Goal: Information Seeking & Learning: Find specific fact

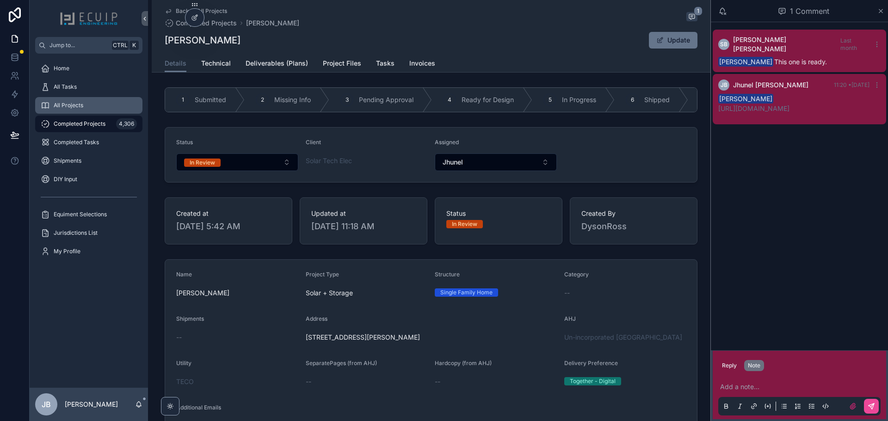
click at [77, 100] on div "All Projects" at bounding box center [89, 105] width 96 height 15
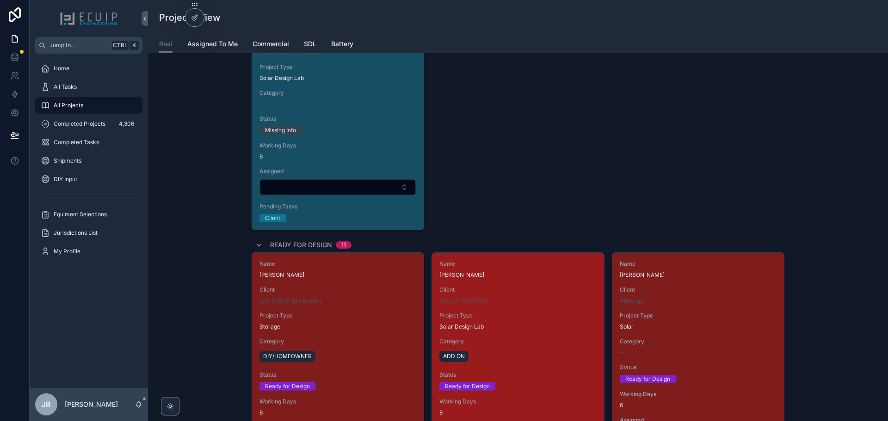
scroll to position [1203, 0]
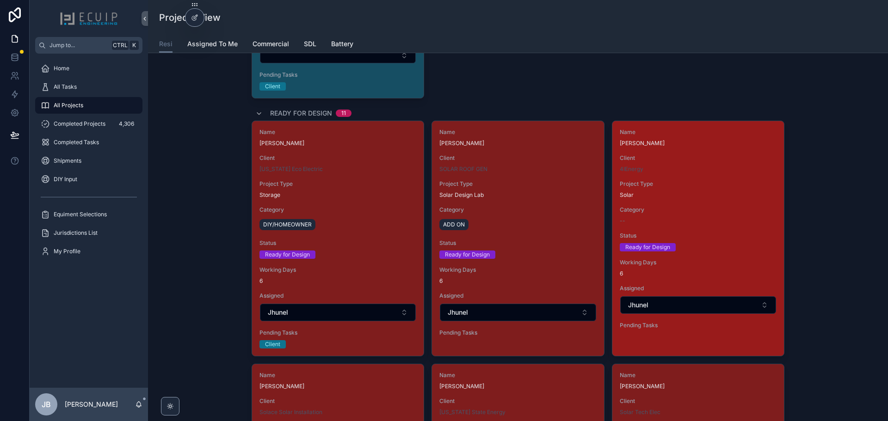
click at [709, 205] on div "Name Michael Meyrowitz Client 4IEnergy Project Type Solar Category -- Status Re…" at bounding box center [699, 230] width 172 height 219
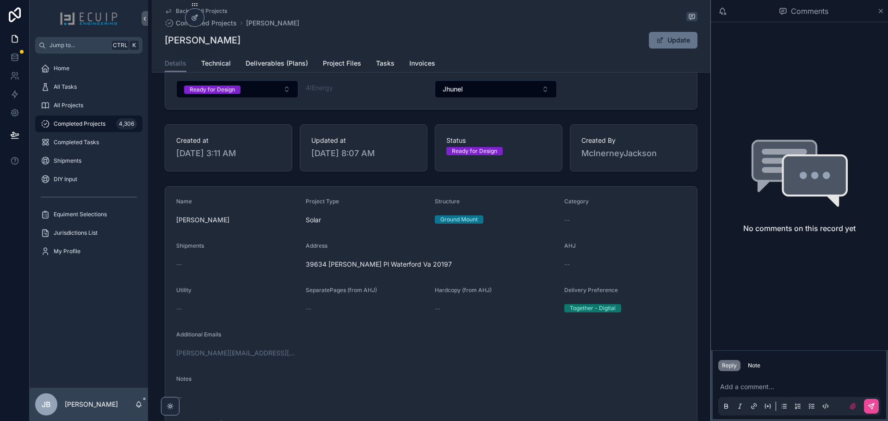
scroll to position [63, 0]
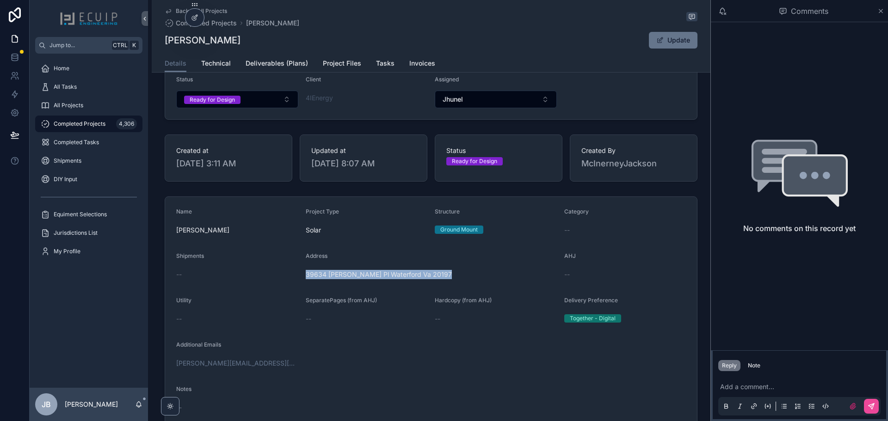
drag, startPoint x: 446, startPoint y: 279, endPoint x: 305, endPoint y: 284, distance: 141.2
click at [306, 282] on div "39634 Charles Henry Pl Waterford Va 20197" at bounding box center [431, 274] width 251 height 15
drag, startPoint x: 417, startPoint y: 279, endPoint x: 300, endPoint y: 274, distance: 116.7
click at [300, 274] on form "Name Michael Meyrowitz Project Type Solar Structure Ground Mount Category -- Sh…" at bounding box center [431, 334] width 532 height 274
copy span "39634 Charles Henry Pl Waterford Va 20197"
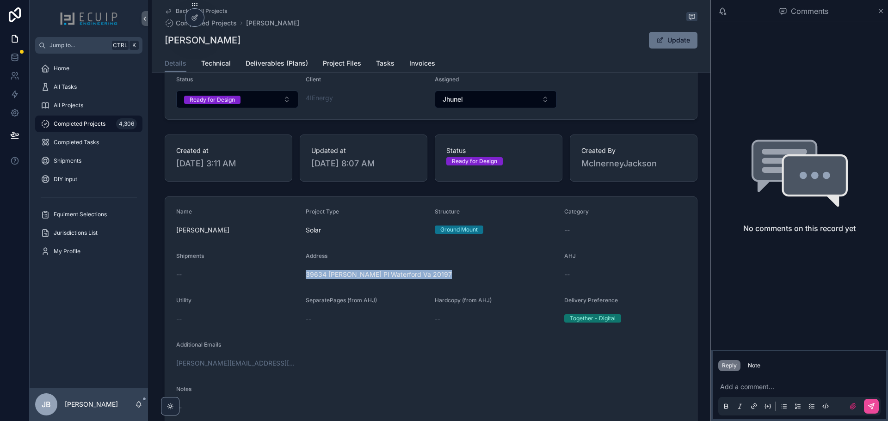
drag, startPoint x: 249, startPoint y: 43, endPoint x: 158, endPoint y: 43, distance: 91.1
click at [158, 43] on div "Back to All Projects Completed Projects Michael Meyrowitz Michael Meyrowitz Upd…" at bounding box center [431, 36] width 559 height 73
copy h1 "Michael Meyrowitz"
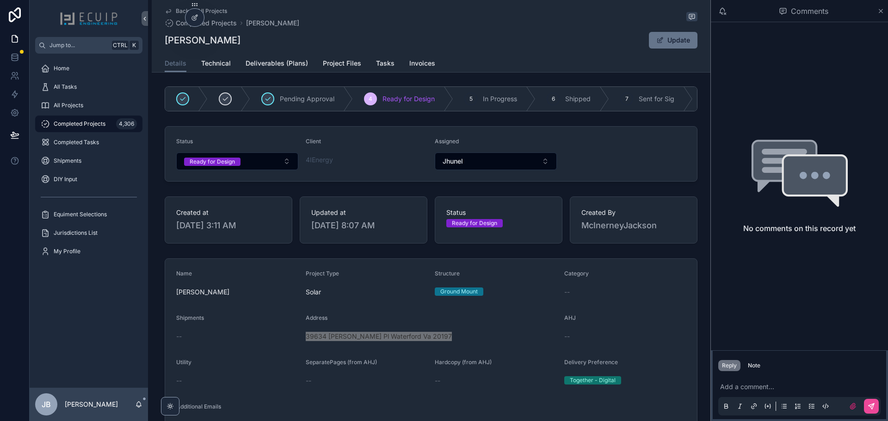
scroll to position [0, 0]
